Goal: Check status: Check status

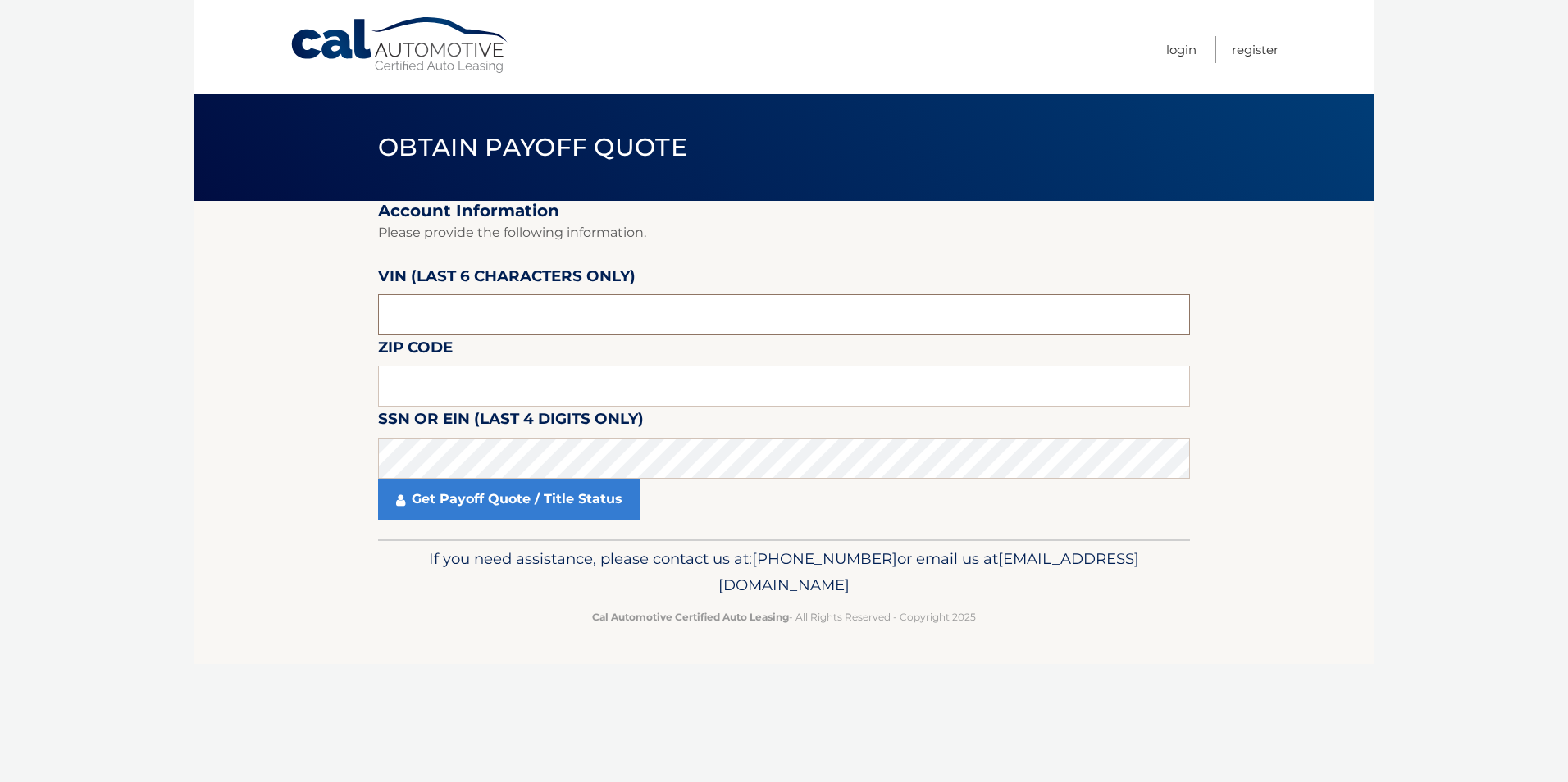
drag, startPoint x: 537, startPoint y: 316, endPoint x: 330, endPoint y: 312, distance: 207.0
click at [328, 311] on section "Account Information Please provide the following information. [PERSON_NAME] (la…" at bounding box center [784, 370] width 1181 height 339
type input "760871"
drag, startPoint x: 483, startPoint y: 377, endPoint x: 492, endPoint y: 349, distance: 29.4
click at [495, 367] on input "text" at bounding box center [784, 386] width 812 height 41
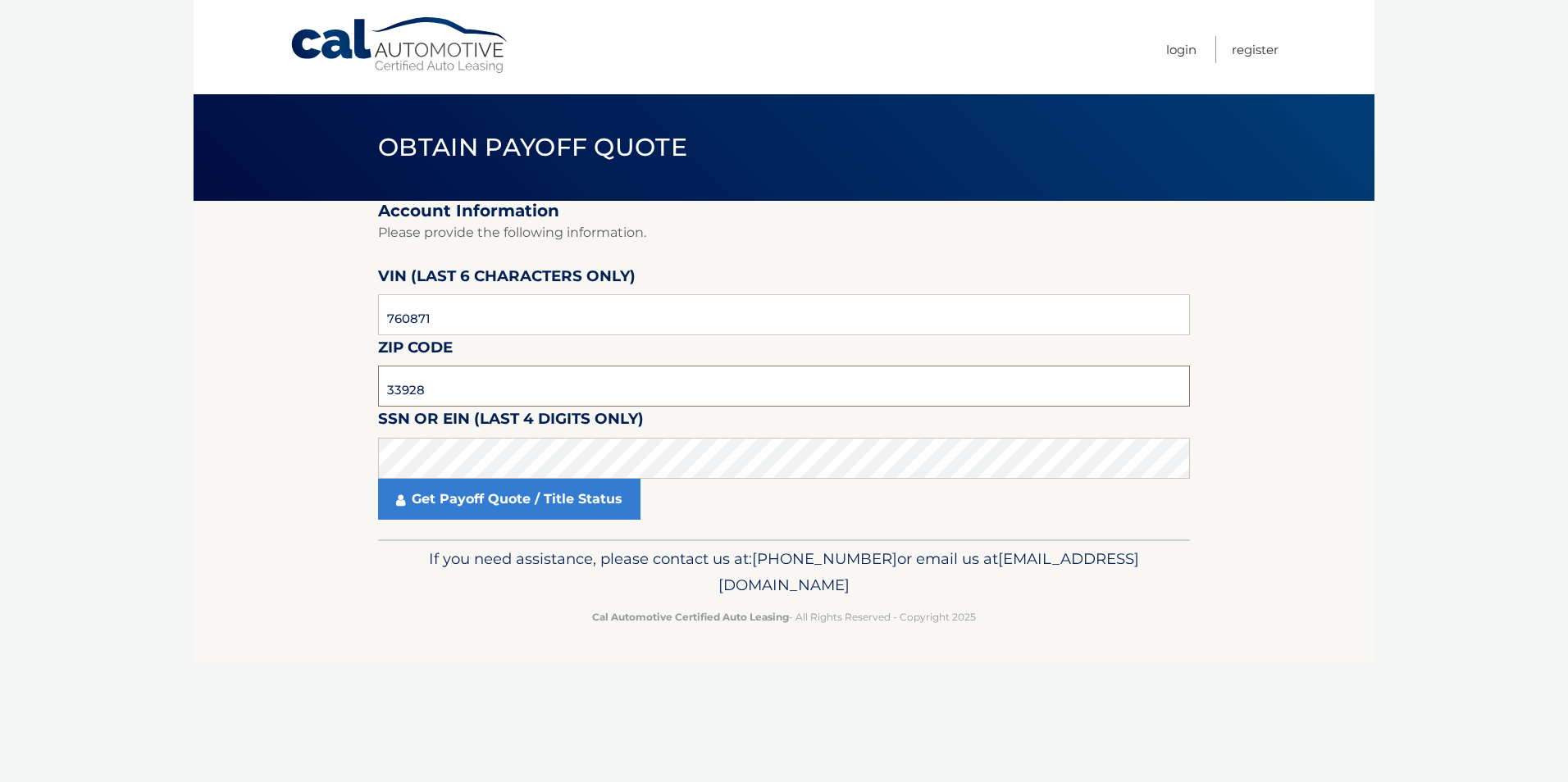
type input "33928"
click at [544, 507] on link "Get Payoff Quote / Title Status" at bounding box center [510, 499] width 263 height 41
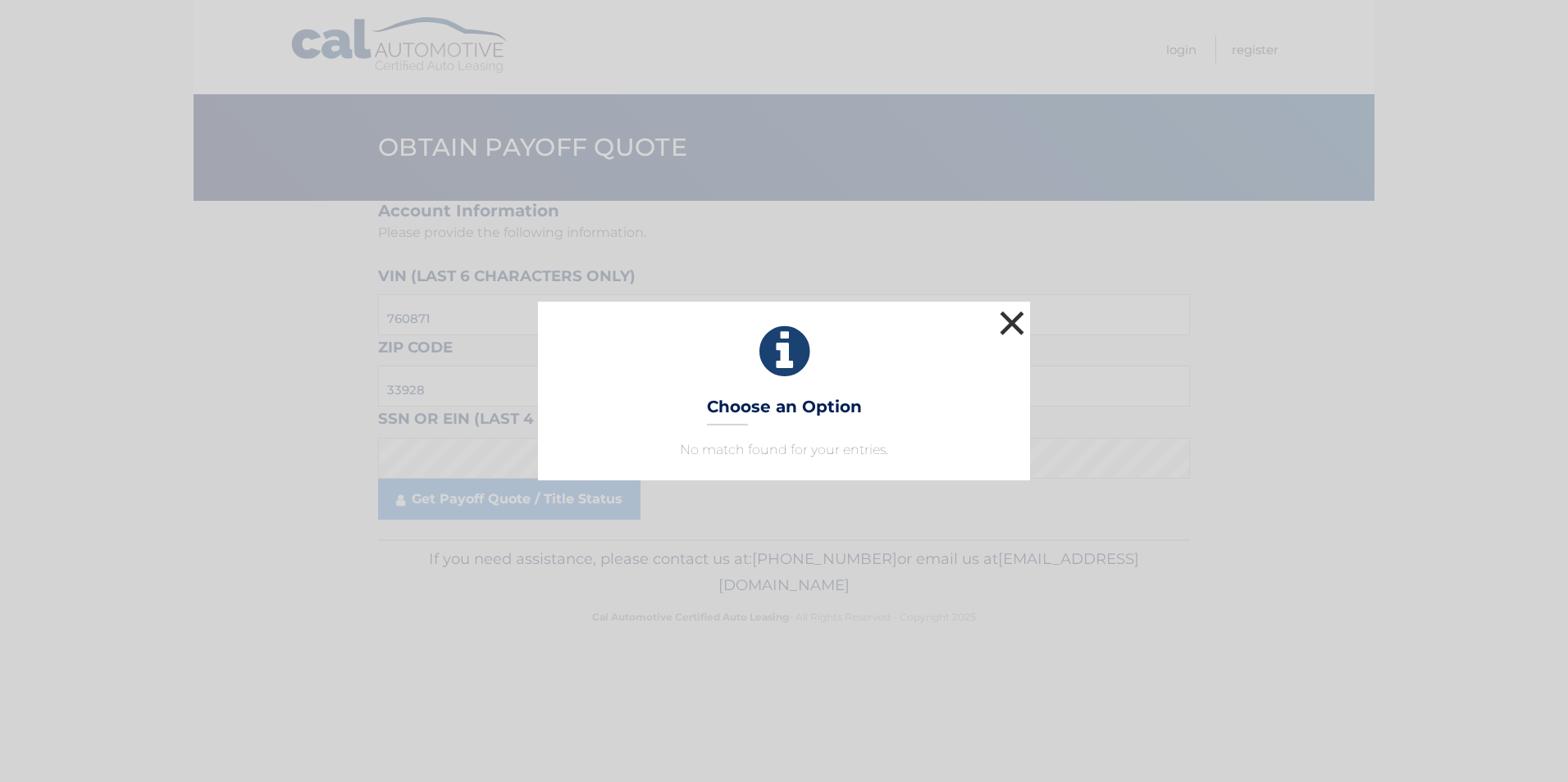
click at [1005, 325] on button "×" at bounding box center [1012, 323] width 33 height 33
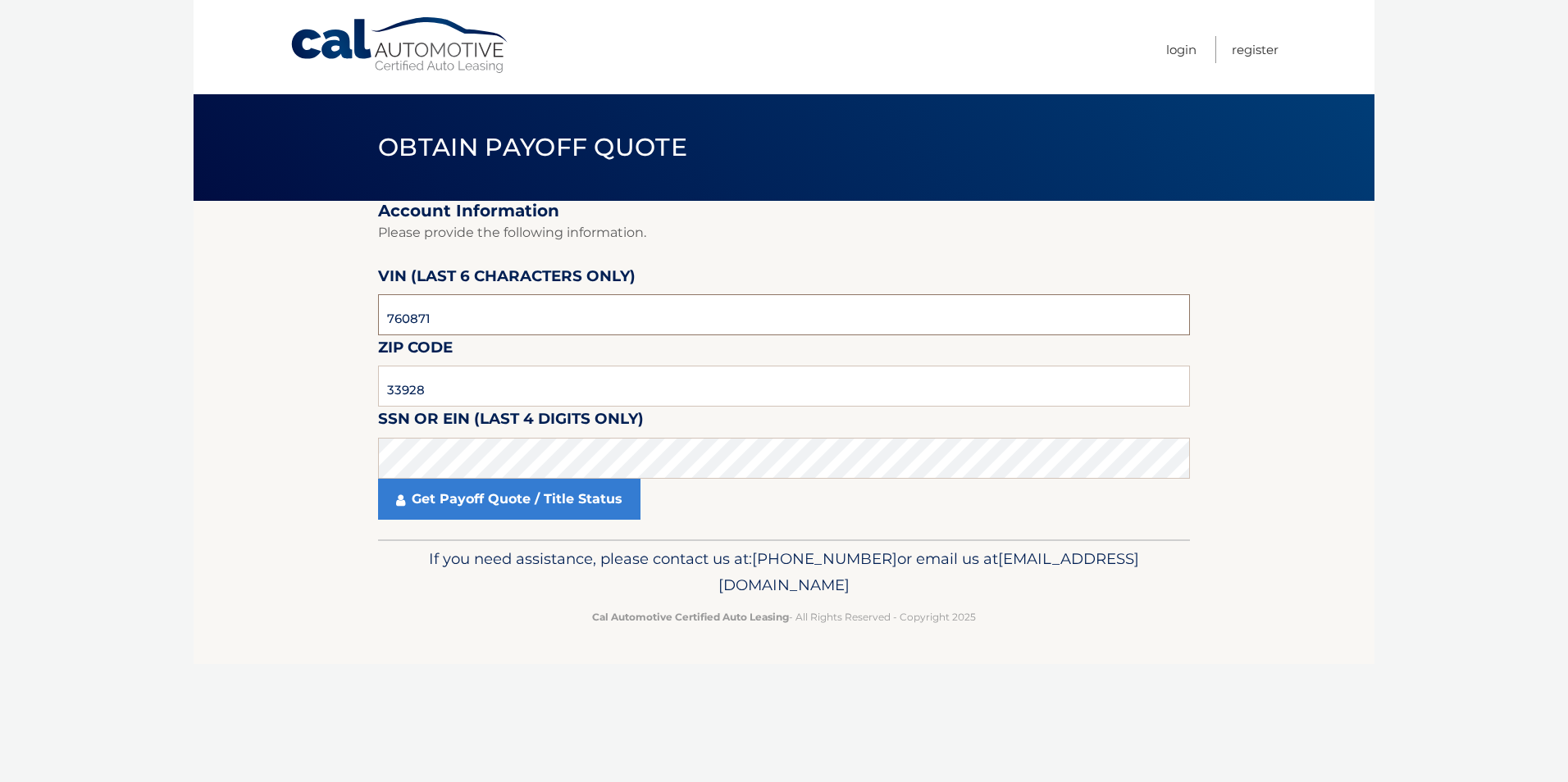
drag, startPoint x: 435, startPoint y: 311, endPoint x: 330, endPoint y: 305, distance: 105.2
click at [330, 305] on section "Account Information Please provide the following information. [PERSON_NAME] (la…" at bounding box center [784, 370] width 1181 height 339
type input "720181"
click button "For Originating Dealer" at bounding box center [0, 0] width 0 height 0
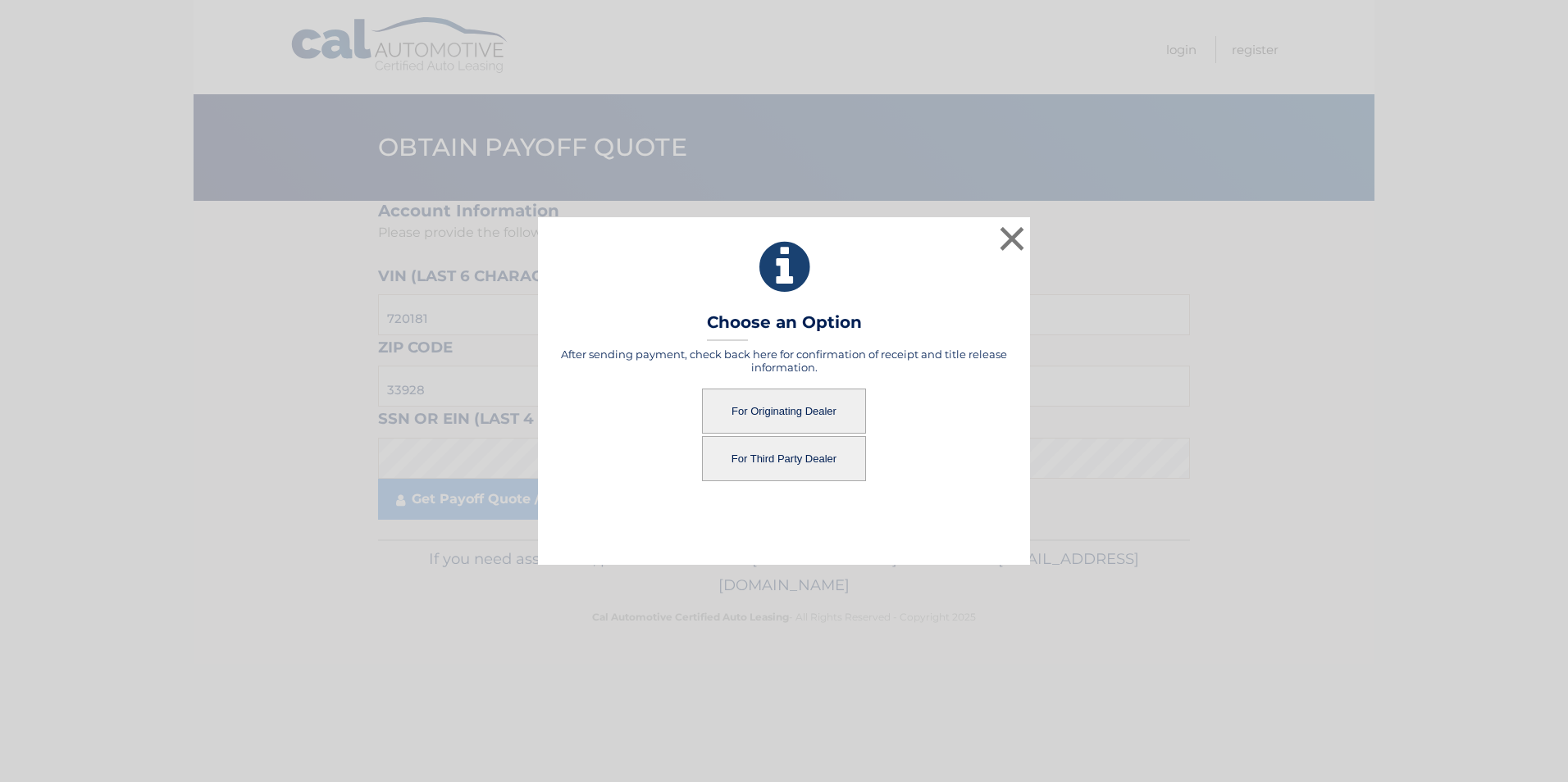
click at [770, 404] on button "For Originating Dealer" at bounding box center [783, 411] width 164 height 45
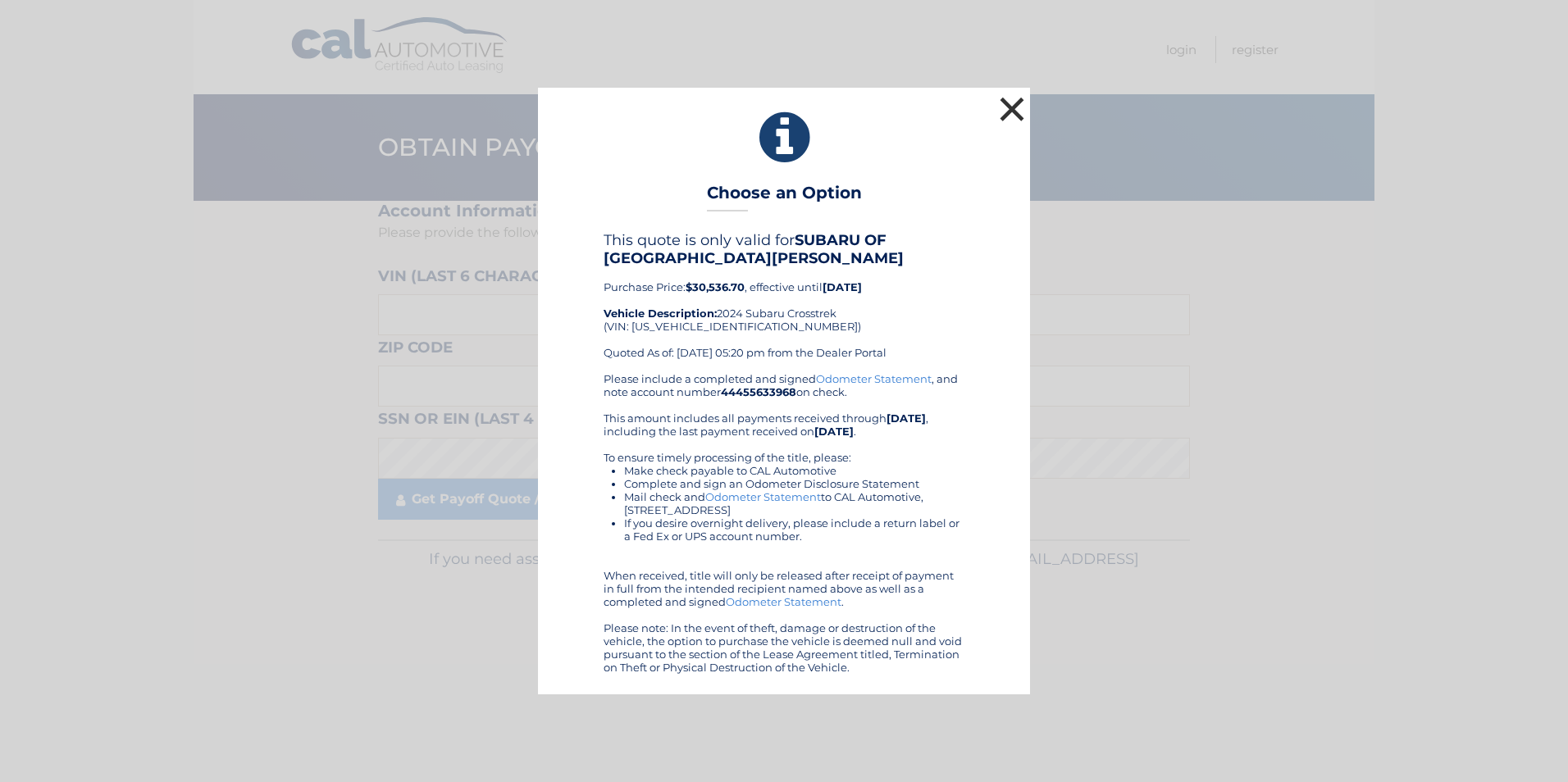
click at [1011, 107] on button "×" at bounding box center [1012, 109] width 33 height 33
